Goal: Transaction & Acquisition: Purchase product/service

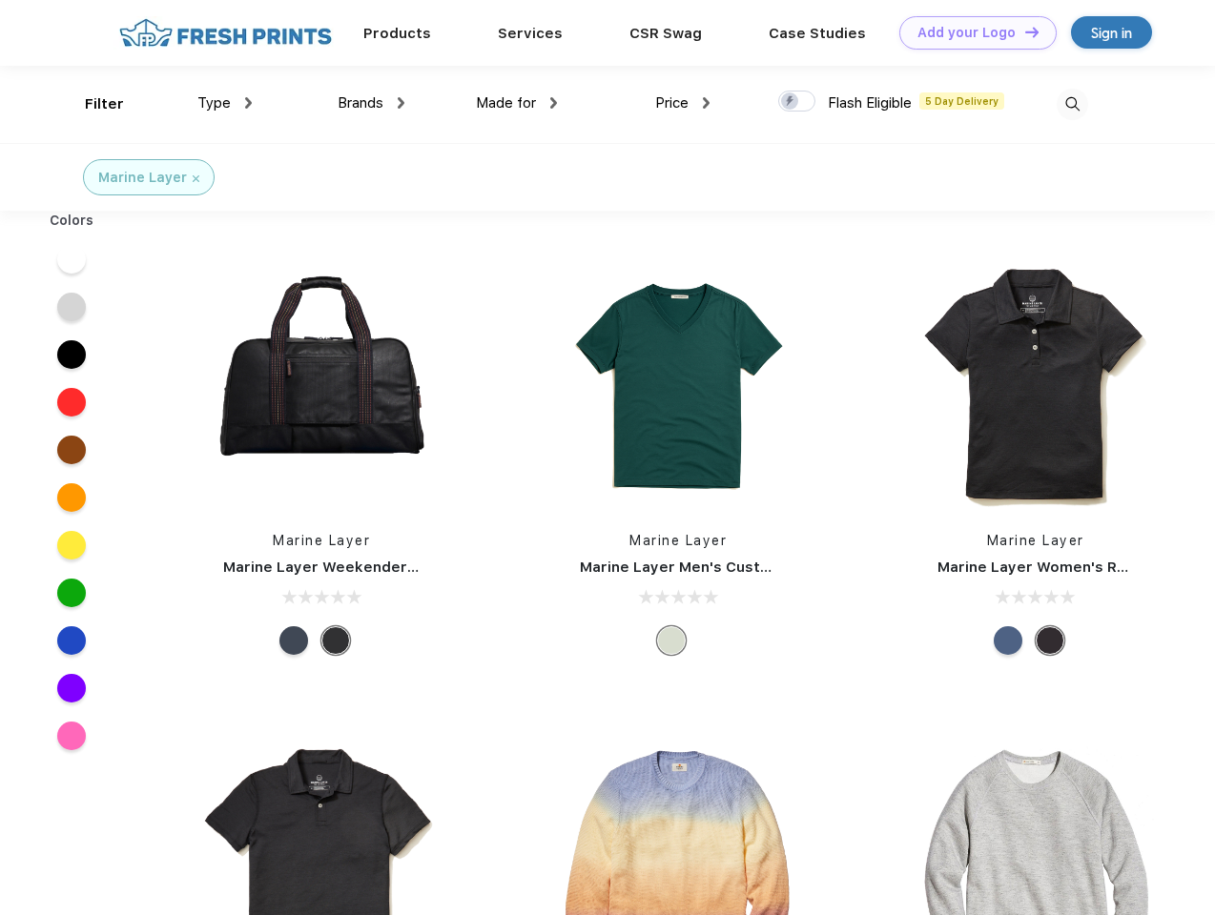
scroll to position [1, 0]
click at [971, 32] on link "Add your Logo Design Tool" at bounding box center [977, 32] width 157 height 33
click at [0, 0] on div "Design Tool" at bounding box center [0, 0] width 0 height 0
click at [1023, 31] on link "Add your Logo Design Tool" at bounding box center [977, 32] width 157 height 33
click at [92, 104] on div "Filter" at bounding box center [104, 104] width 39 height 22
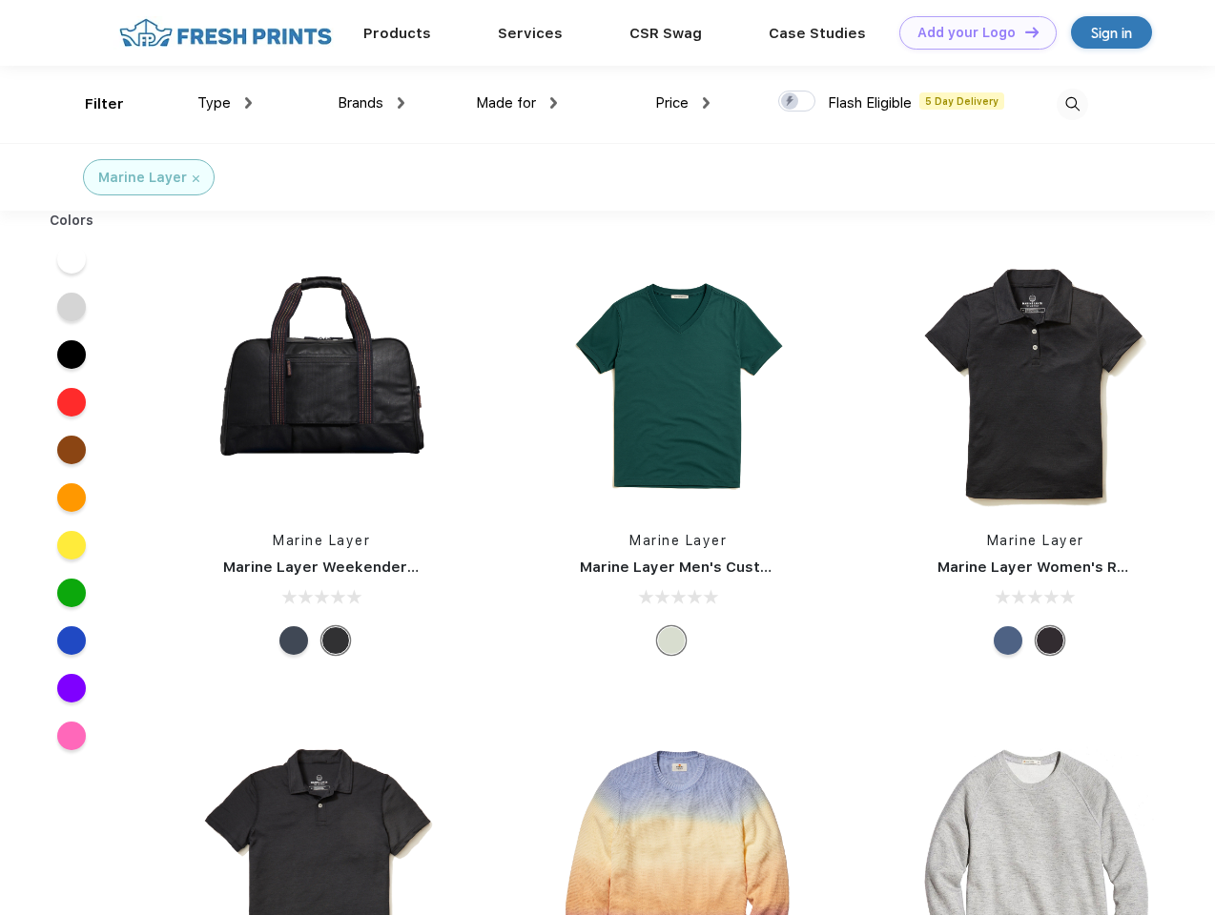
click at [225, 103] on span "Type" at bounding box center [213, 102] width 33 height 17
click at [371, 103] on span "Brands" at bounding box center [361, 102] width 46 height 17
click at [517, 103] on span "Made for" at bounding box center [506, 102] width 60 height 17
click at [683, 103] on span "Price" at bounding box center [671, 102] width 33 height 17
click at [797, 102] on div at bounding box center [796, 101] width 37 height 21
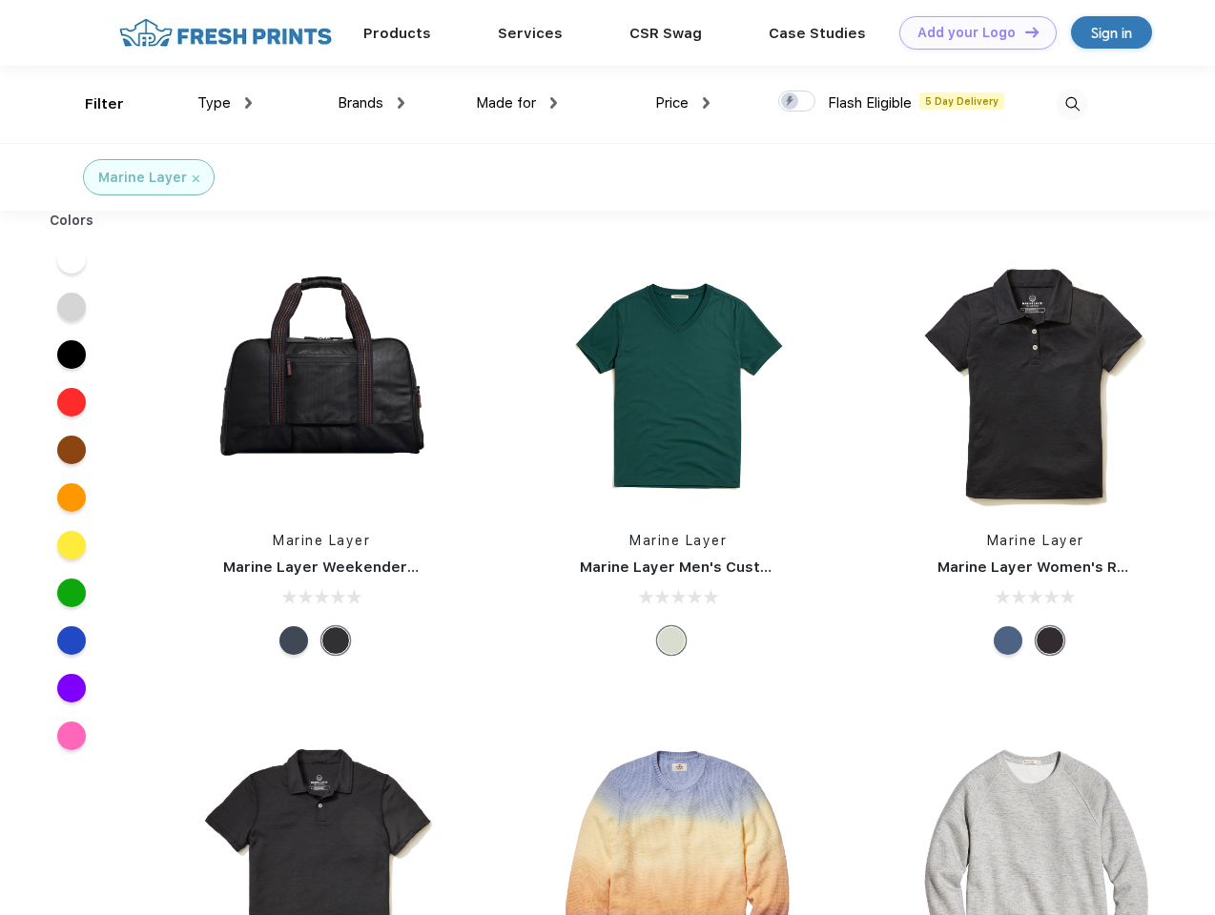
click at [790, 102] on input "checkbox" at bounding box center [784, 96] width 12 height 12
click at [1072, 104] on img at bounding box center [1072, 104] width 31 height 31
